Goal: Task Accomplishment & Management: Use online tool/utility

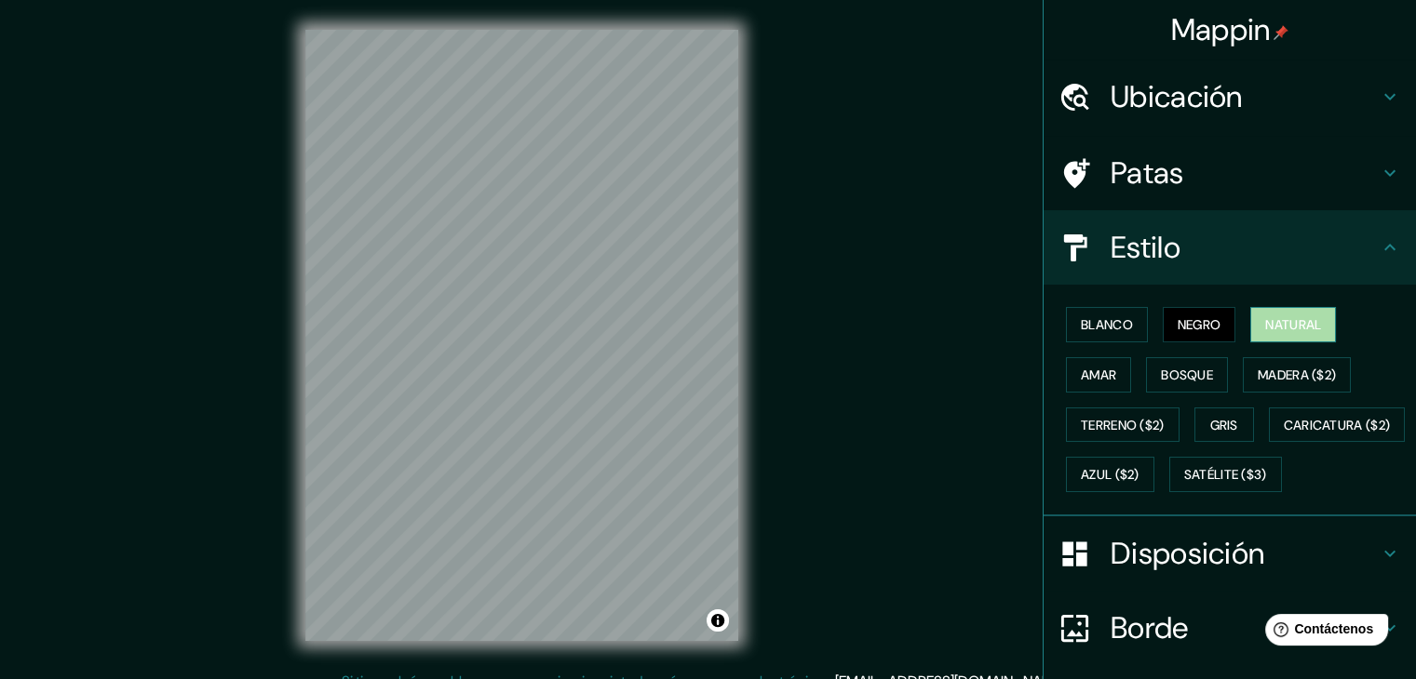
click at [1265, 326] on font "Natural" at bounding box center [1293, 324] width 56 height 17
click at [1098, 329] on font "Blanco" at bounding box center [1106, 324] width 52 height 17
click at [1273, 326] on font "Natural" at bounding box center [1293, 324] width 56 height 17
click at [1180, 331] on font "Negro" at bounding box center [1199, 324] width 44 height 17
click at [1288, 322] on font "Natural" at bounding box center [1293, 324] width 56 height 17
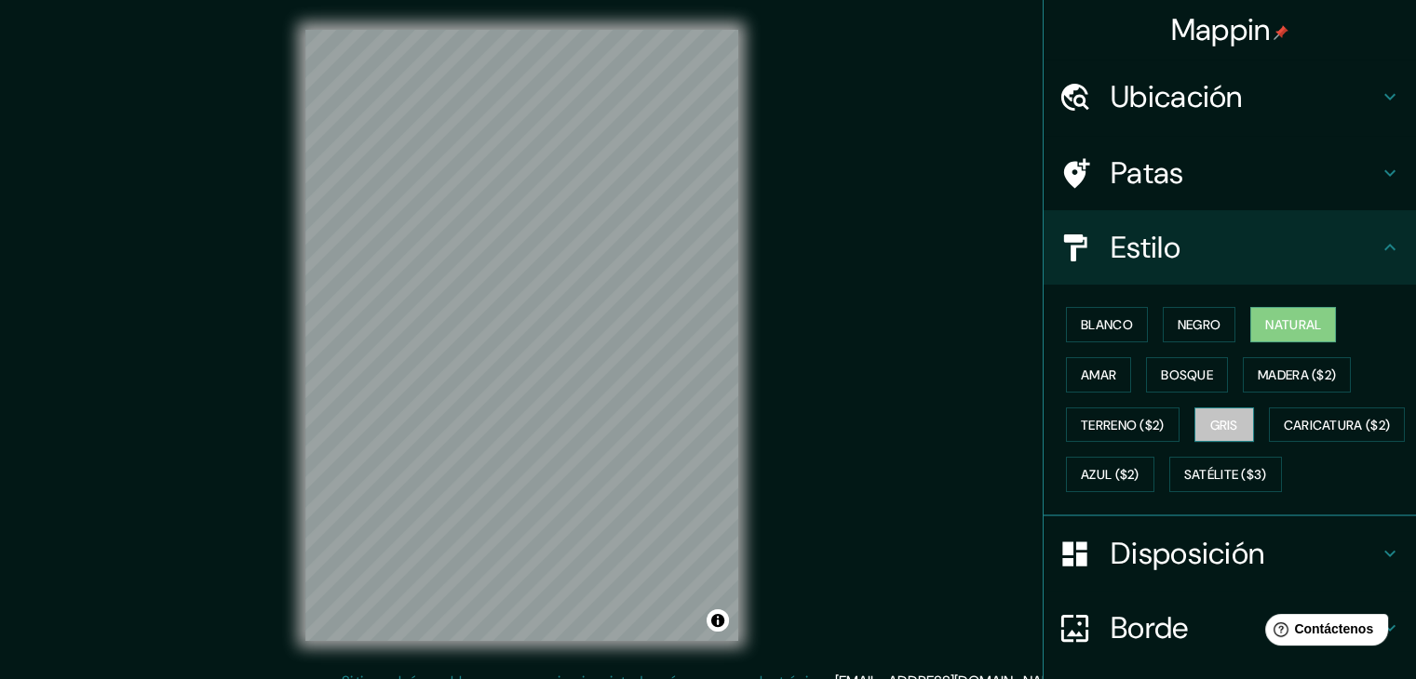
click at [1210, 427] on font "Gris" at bounding box center [1224, 425] width 28 height 17
click at [1080, 375] on font "Amar" at bounding box center [1097, 375] width 35 height 17
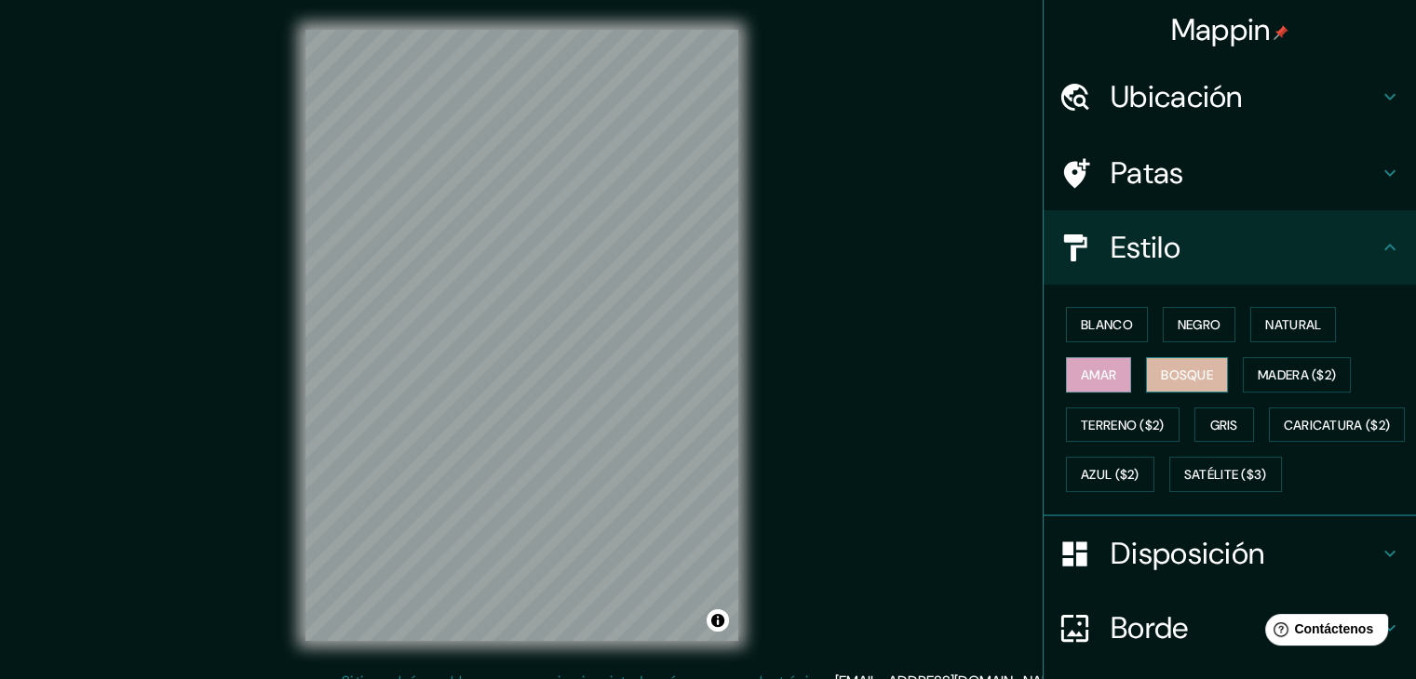
click at [1172, 373] on font "Bosque" at bounding box center [1187, 375] width 52 height 17
click at [1100, 329] on font "Blanco" at bounding box center [1106, 324] width 52 height 17
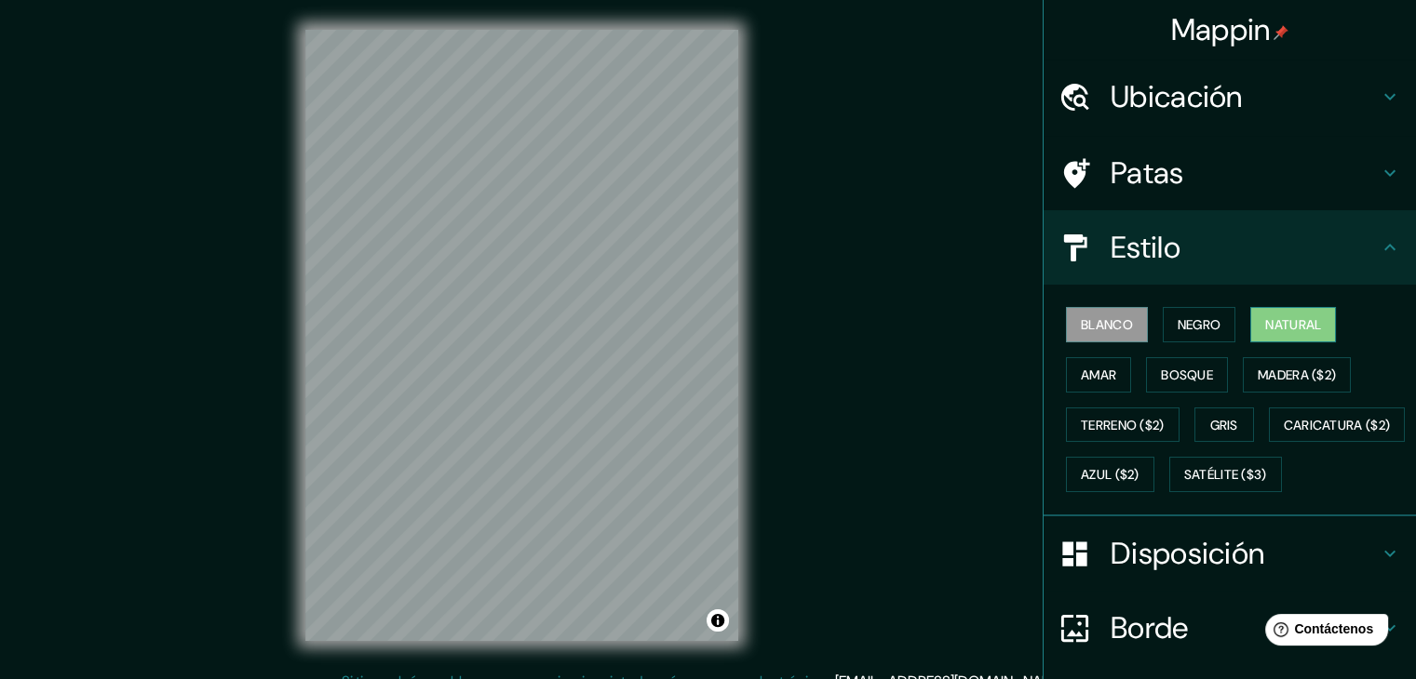
click at [1281, 325] on font "Natural" at bounding box center [1293, 324] width 56 height 17
click at [1083, 326] on font "Blanco" at bounding box center [1106, 324] width 52 height 17
drag, startPoint x: 843, startPoint y: 322, endPoint x: 838, endPoint y: 336, distance: 15.0
click at [838, 336] on div "Mappin Ubicación [GEOGRAPHIC_DATA][PERSON_NAME], [GEOGRAPHIC_DATA], [GEOGRAPHIC…" at bounding box center [708, 350] width 1416 height 701
click at [822, 18] on div "Mappin Ubicación [GEOGRAPHIC_DATA][PERSON_NAME], [GEOGRAPHIC_DATA], [GEOGRAPHIC…" at bounding box center [708, 350] width 1416 height 701
